Goal: Transaction & Acquisition: Purchase product/service

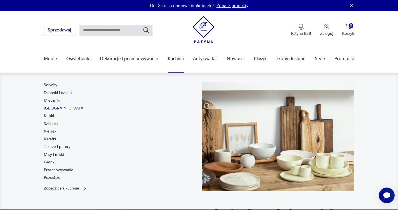
click at [52, 107] on link "[GEOGRAPHIC_DATA]" at bounding box center [64, 109] width 41 height 6
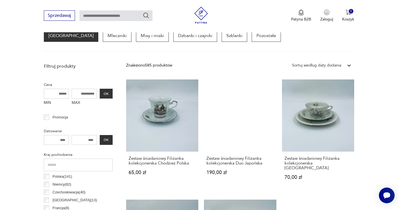
scroll to position [177, 0]
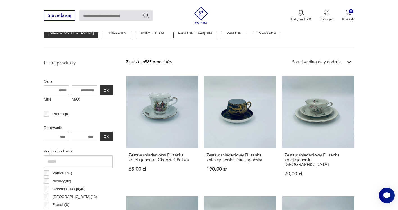
click at [349, 60] on icon at bounding box center [350, 62] width 6 height 6
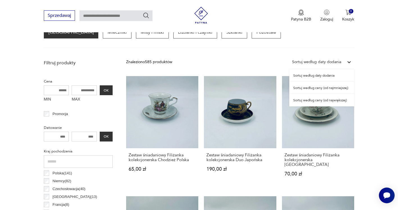
click at [313, 89] on div "Sortuj według ceny (od najmniejszej)" at bounding box center [321, 88] width 65 height 12
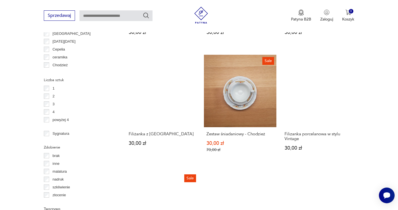
scroll to position [571, 0]
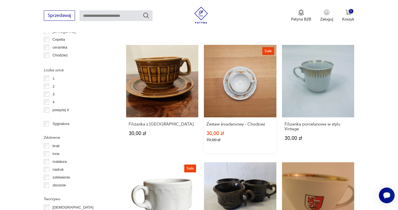
click at [247, 118] on div "Zestaw śniadaniowy - Chodzież 30,00 zł 70,00 zł" at bounding box center [240, 135] width 72 height 36
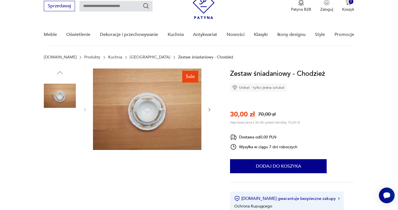
scroll to position [56, 0]
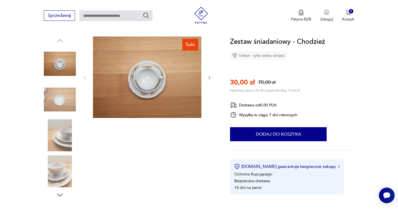
click at [210, 76] on icon "button" at bounding box center [209, 77] width 5 height 5
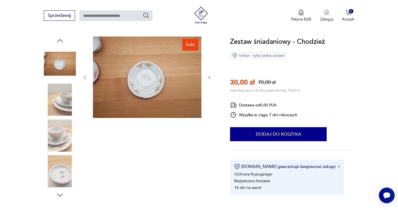
click at [210, 76] on icon "button" at bounding box center [209, 77] width 5 height 5
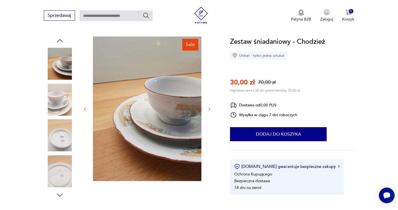
click at [210, 76] on div at bounding box center [147, 110] width 129 height 146
click at [211, 108] on icon "button" at bounding box center [209, 109] width 5 height 5
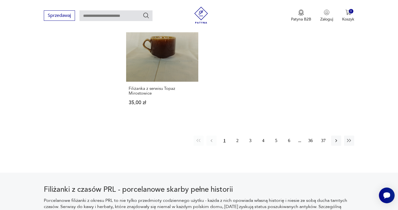
scroll to position [820, 0]
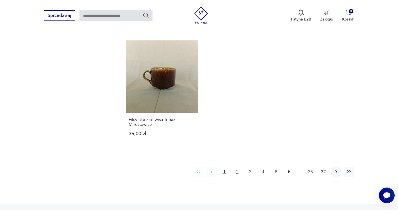
click at [236, 167] on button "2" at bounding box center [237, 172] width 10 height 10
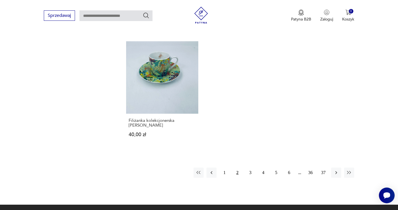
scroll to position [824, 0]
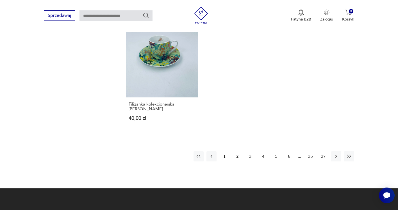
click at [250, 151] on button "3" at bounding box center [250, 156] width 10 height 10
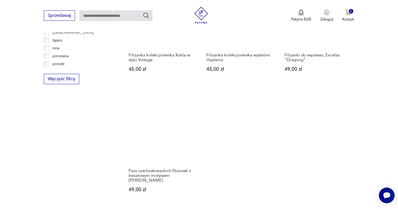
scroll to position [824, 0]
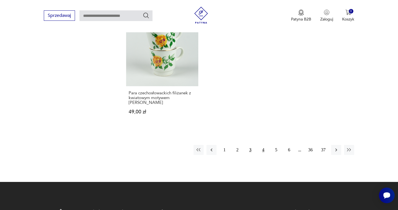
click at [264, 150] on button "4" at bounding box center [263, 150] width 10 height 10
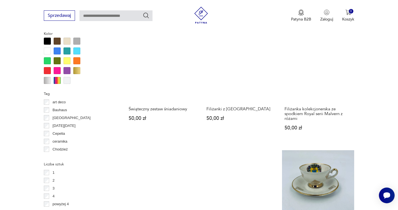
scroll to position [486, 0]
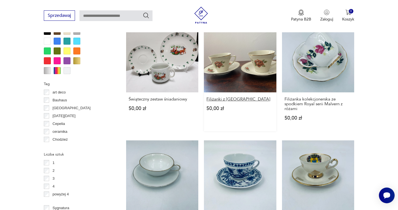
click at [233, 97] on h3 "Filiżanki z [GEOGRAPHIC_DATA]" at bounding box center [240, 99] width 67 height 5
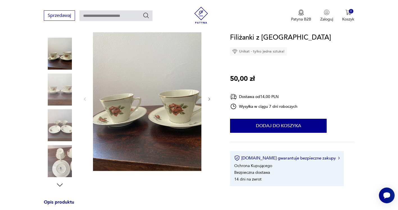
scroll to position [56, 0]
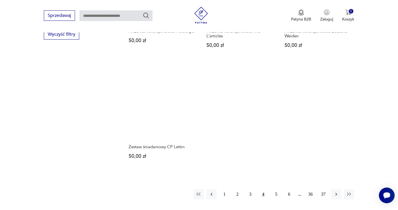
scroll to position [791, 0]
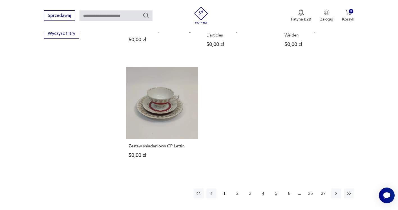
click at [277, 189] on button "5" at bounding box center [276, 194] width 10 height 10
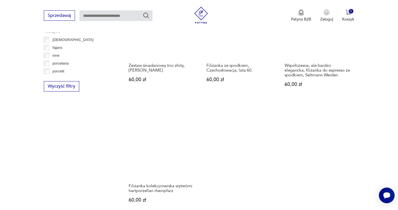
scroll to position [796, 0]
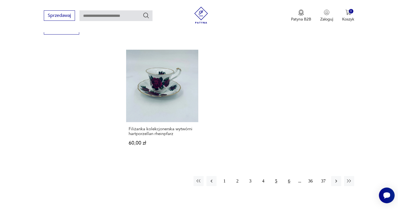
click at [289, 180] on button "6" at bounding box center [289, 181] width 10 height 10
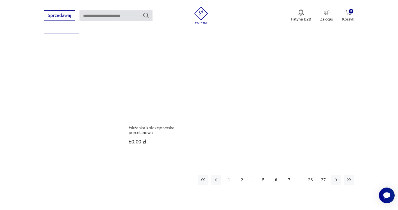
scroll to position [824, 0]
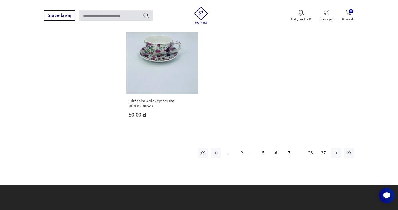
click at [290, 148] on button "7" at bounding box center [289, 153] width 10 height 10
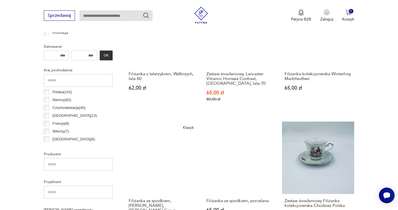
scroll to position [262, 0]
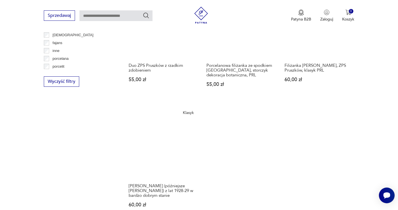
scroll to position [824, 0]
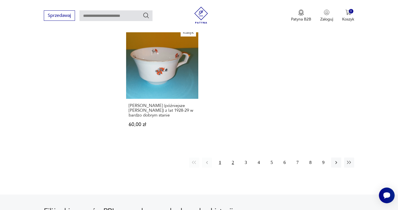
click at [232, 158] on button "2" at bounding box center [233, 163] width 10 height 10
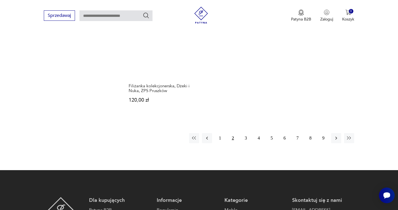
scroll to position [852, 0]
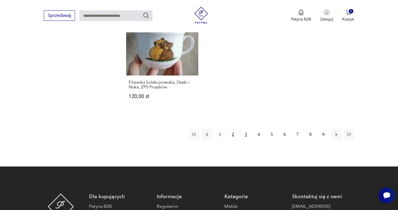
click at [245, 130] on button "3" at bounding box center [246, 135] width 10 height 10
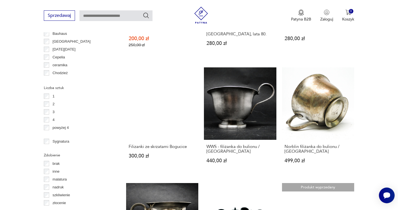
scroll to position [571, 0]
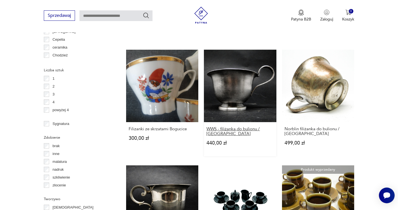
click at [229, 127] on h3 "WWS - filiżanka do bulionu / [GEOGRAPHIC_DATA]" at bounding box center [240, 132] width 67 height 10
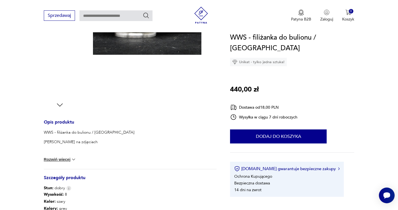
scroll to position [141, 0]
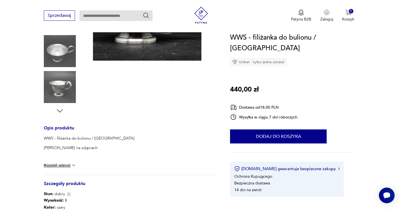
click at [60, 110] on icon "button" at bounding box center [60, 111] width 8 height 8
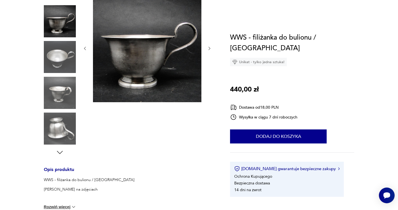
scroll to position [28, 0]
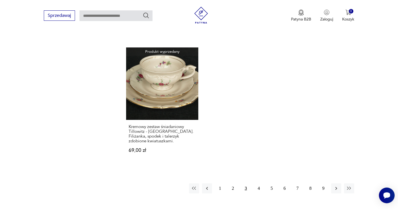
scroll to position [819, 0]
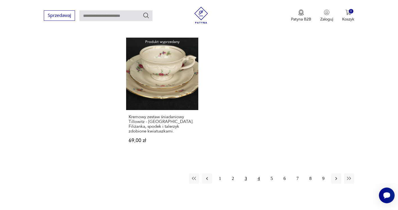
click at [259, 174] on button "4" at bounding box center [259, 179] width 10 height 10
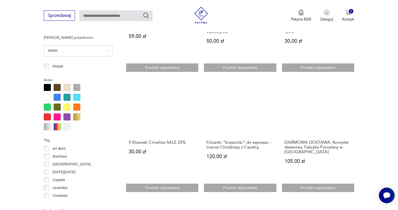
scroll to position [458, 0]
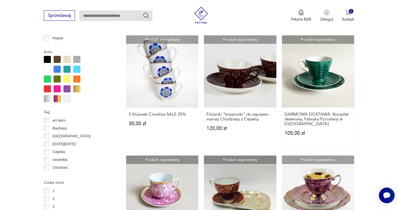
click at [321, 76] on link "Produkt wyprzedany DARMOWA DOSTAWA. Komplet deserowy, Fabryka Porcelany w [GEOG…" at bounding box center [318, 90] width 72 height 111
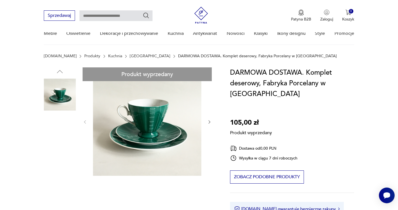
scroll to position [56, 0]
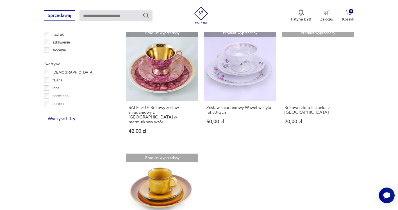
scroll to position [791, 0]
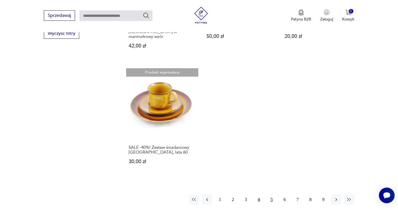
click at [272, 195] on button "5" at bounding box center [272, 200] width 10 height 10
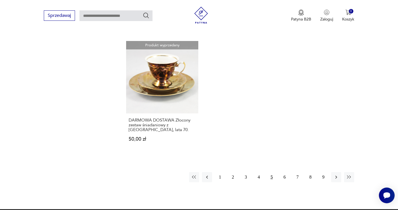
scroll to position [852, 0]
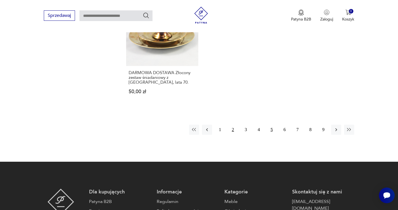
click at [233, 125] on button "2" at bounding box center [233, 130] width 10 height 10
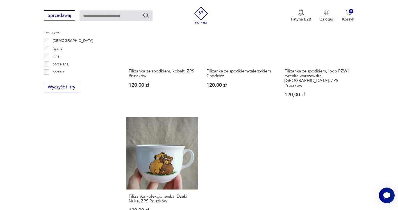
scroll to position [796, 0]
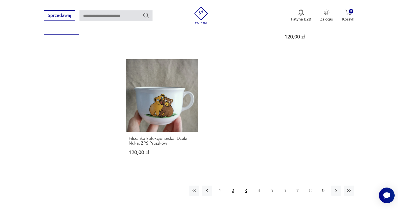
click at [246, 186] on button "3" at bounding box center [246, 191] width 10 height 10
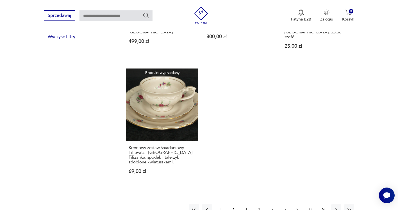
scroll to position [796, 0]
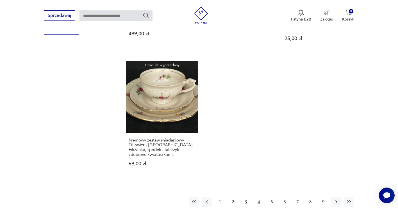
click at [259, 197] on button "4" at bounding box center [259, 202] width 10 height 10
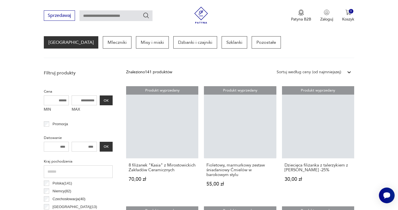
scroll to position [149, 0]
